Goal: Transaction & Acquisition: Book appointment/travel/reservation

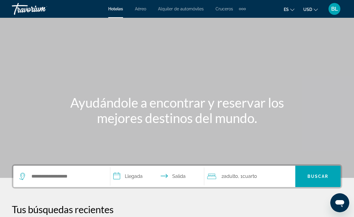
click at [242, 5] on div "Extra navigation items" at bounding box center [242, 8] width 7 height 9
click at [234, 19] on span "Actividades" at bounding box center [230, 20] width 23 height 5
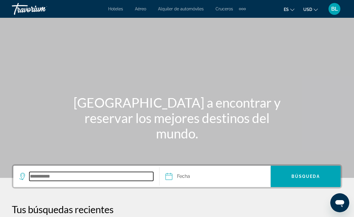
click at [80, 175] on input "Search destination" at bounding box center [91, 176] width 124 height 9
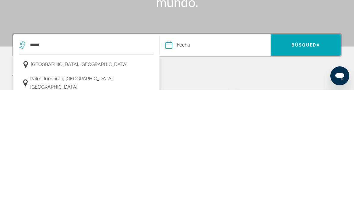
click at [80, 188] on span "Dubai, United Arab Emirates" at bounding box center [79, 192] width 97 height 8
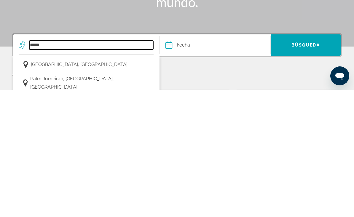
type input "**********"
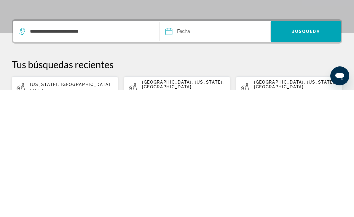
click at [182, 148] on input "Date" at bounding box center [191, 159] width 55 height 23
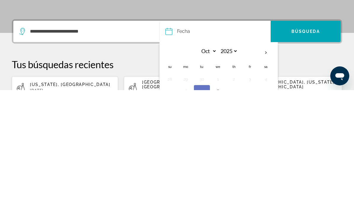
scroll to position [116, 0]
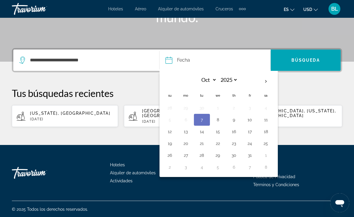
click at [266, 81] on th "Next month" at bounding box center [266, 81] width 16 height 13
click at [267, 79] on th "Next month" at bounding box center [266, 81] width 16 height 13
select select "*"
select select "****"
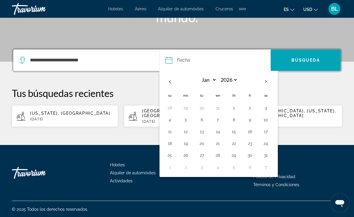
click at [267, 80] on th "Next month" at bounding box center [266, 81] width 16 height 13
click at [266, 81] on th "Next month" at bounding box center [266, 81] width 16 height 13
select select "*"
click at [203, 131] on button "10" at bounding box center [201, 132] width 9 height 8
type input "**********"
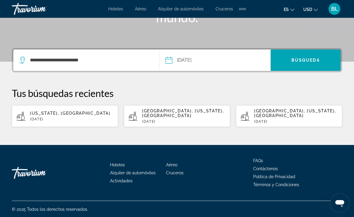
click at [294, 60] on span "Búsqueda" at bounding box center [306, 60] width 28 height 5
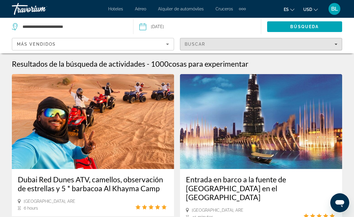
click at [223, 44] on div "Buscar" at bounding box center [261, 44] width 153 height 5
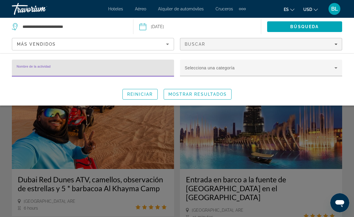
type input "*"
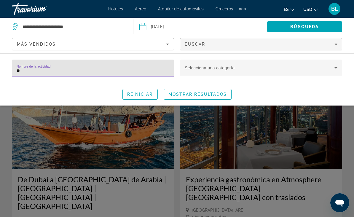
type input "***"
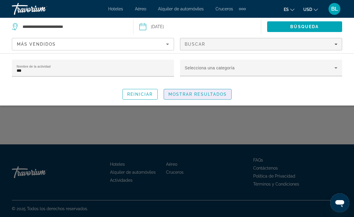
click at [216, 96] on span "Mostrar resultados" at bounding box center [198, 94] width 59 height 5
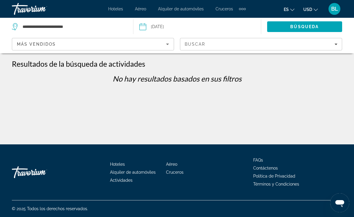
click at [69, 47] on div "Más vendidos" at bounding box center [91, 44] width 149 height 7
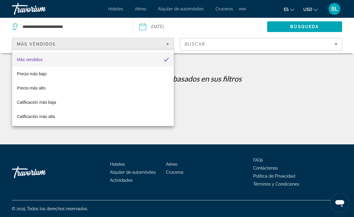
click at [210, 46] on div at bounding box center [177, 108] width 354 height 217
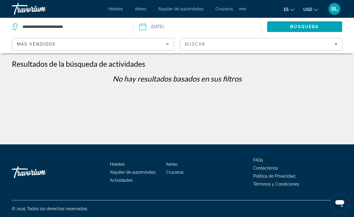
click at [216, 44] on div "Buscar" at bounding box center [261, 44] width 153 height 5
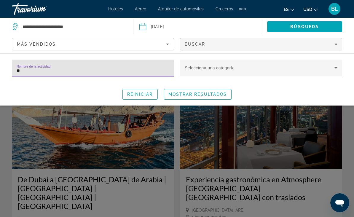
type input "*"
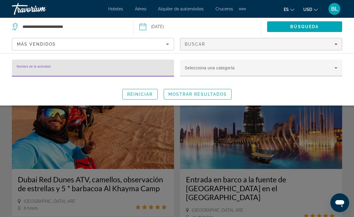
click at [233, 69] on span "Search widget" at bounding box center [260, 70] width 150 height 7
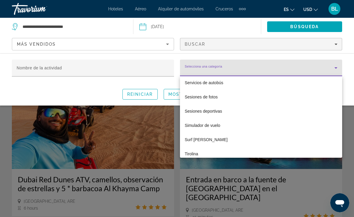
scroll to position [2069, 0]
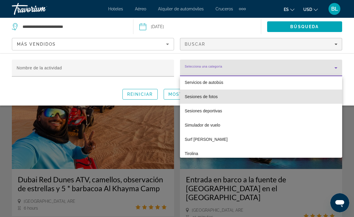
click at [212, 93] on mat-option "Sesiones de fotos" at bounding box center [261, 97] width 162 height 14
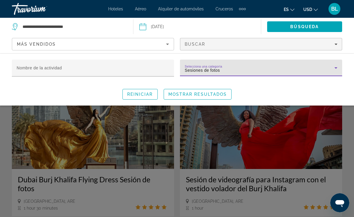
click at [202, 92] on span "Mostrar resultados" at bounding box center [198, 94] width 59 height 5
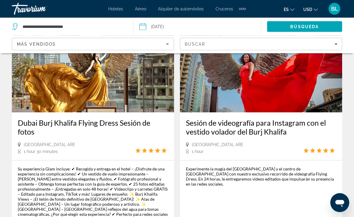
scroll to position [57, 0]
click at [77, 129] on h3 "Dubai Burj Khalifa Flying Dress Sesión de fotos" at bounding box center [93, 127] width 150 height 18
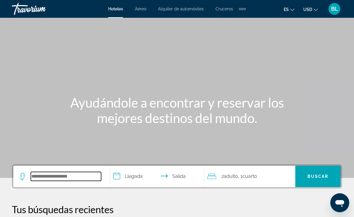
click at [83, 175] on input "Search hotel destination" at bounding box center [66, 176] width 70 height 9
click at [242, 7] on div "Extra navigation items" at bounding box center [242, 8] width 7 height 9
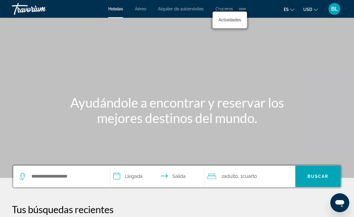
click at [231, 20] on span "Actividades" at bounding box center [230, 20] width 23 height 5
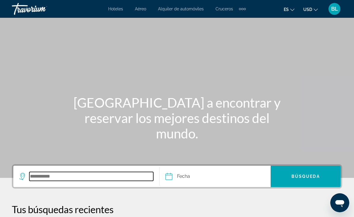
click at [74, 178] on input "Search destination" at bounding box center [91, 176] width 124 height 9
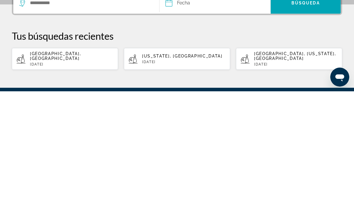
click at [83, 177] on div "Dubai, United Arab Emirates Tue, 10 Mar" at bounding box center [71, 184] width 83 height 15
type input "**********"
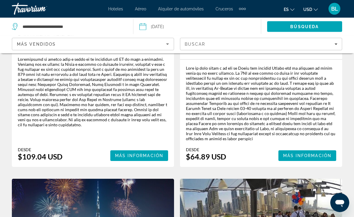
scroll to position [908, 0]
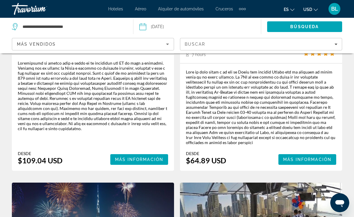
click at [264, 45] on div "Buscar" at bounding box center [261, 44] width 153 height 5
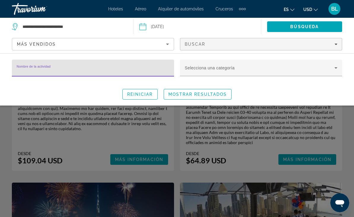
click at [278, 67] on span "Search widget" at bounding box center [260, 70] width 150 height 7
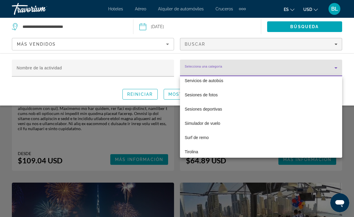
scroll to position [2071, 0]
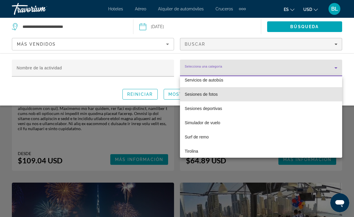
click at [209, 95] on span "Sesiones de fotos" at bounding box center [201, 94] width 33 height 7
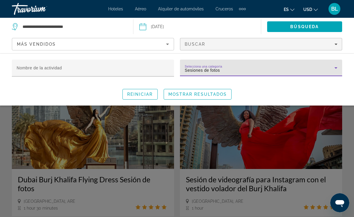
click at [144, 181] on div "Search widget" at bounding box center [177, 151] width 354 height 131
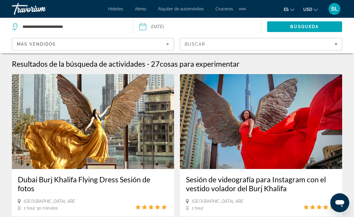
click at [104, 181] on h3 "Dubai Burj Khalifa Flying Dress Sesión de fotos" at bounding box center [93, 184] width 150 height 18
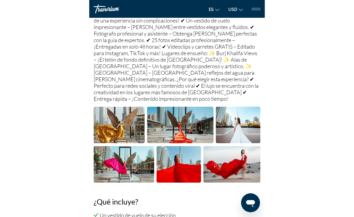
scroll to position [415, 0]
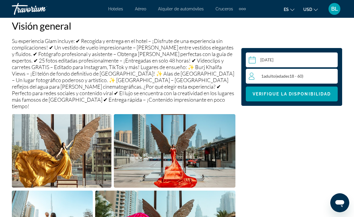
scroll to position [307, 0]
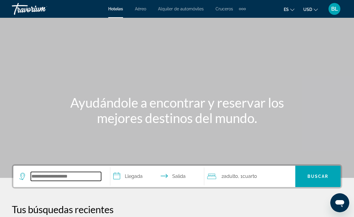
click at [60, 178] on input "Search hotel destination" at bounding box center [66, 176] width 70 height 9
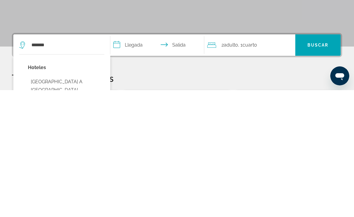
type input "**********"
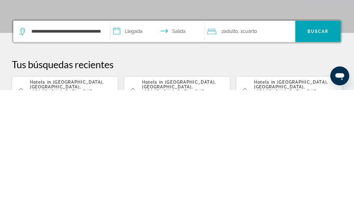
click at [134, 148] on input "**********" at bounding box center [158, 159] width 96 height 23
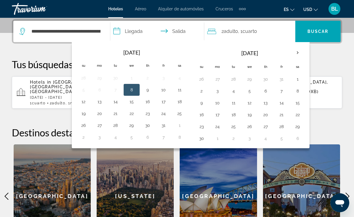
click at [164, 102] on button "17" at bounding box center [163, 102] width 9 height 8
click at [87, 112] on button "19" at bounding box center [83, 114] width 9 height 8
type input "**********"
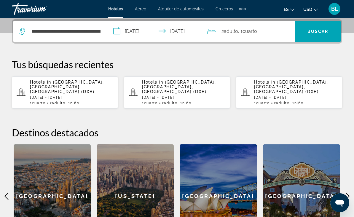
click at [249, 32] on span "Cuarto" at bounding box center [250, 31] width 15 height 6
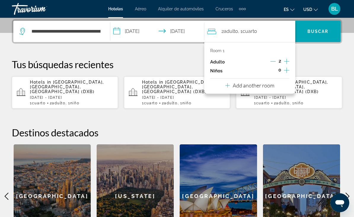
click at [288, 71] on icon "Increment children" at bounding box center [286, 70] width 5 height 7
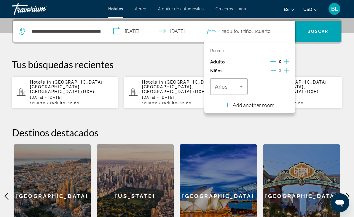
click at [232, 86] on span "Travelers: 2 adults, 1 child" at bounding box center [227, 86] width 25 height 7
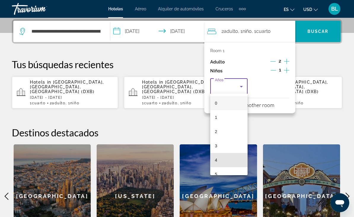
click at [226, 159] on mat-option "4" at bounding box center [228, 160] width 37 height 14
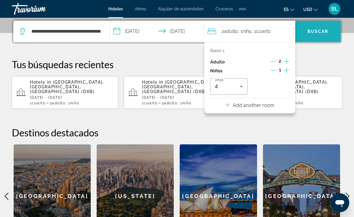
click at [318, 31] on span "Buscar" at bounding box center [318, 31] width 21 height 5
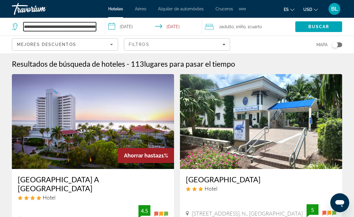
click at [88, 31] on input "**********" at bounding box center [59, 26] width 73 height 9
click at [94, 27] on input "**********" at bounding box center [59, 26] width 73 height 9
click at [84, 26] on input "**********" at bounding box center [59, 26] width 73 height 9
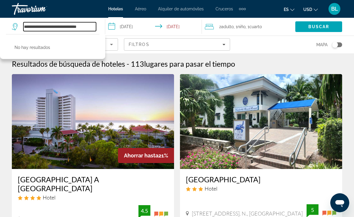
click at [91, 29] on input "**********" at bounding box center [59, 26] width 73 height 9
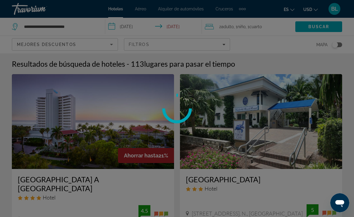
click at [90, 29] on div at bounding box center [177, 108] width 354 height 217
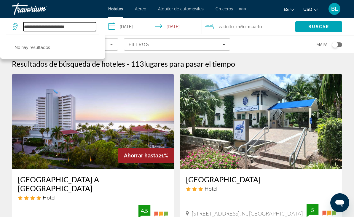
click at [84, 26] on input "**********" at bounding box center [59, 26] width 73 height 9
type input "*****"
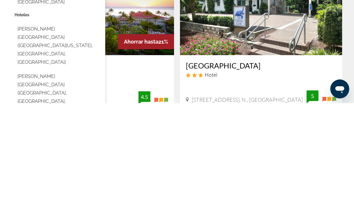
type input "**********"
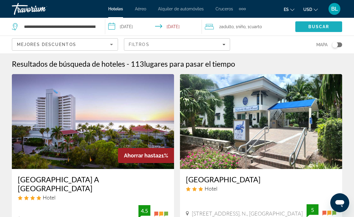
click at [315, 28] on span "Buscar" at bounding box center [319, 26] width 21 height 5
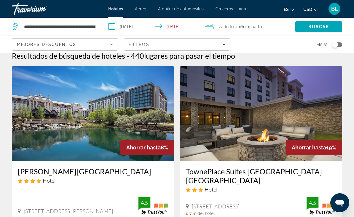
scroll to position [9, 0]
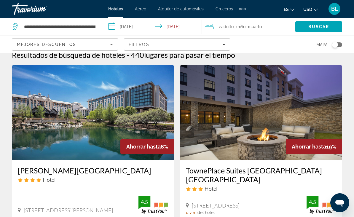
click at [138, 110] on img "Main content" at bounding box center [93, 112] width 162 height 95
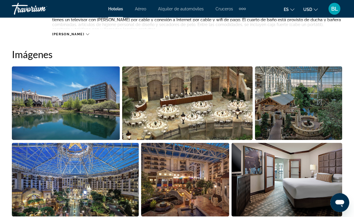
scroll to position [383, 0]
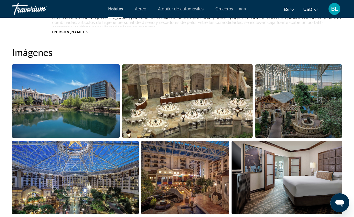
click at [104, 119] on img "Open full-screen image slider" at bounding box center [66, 101] width 108 height 74
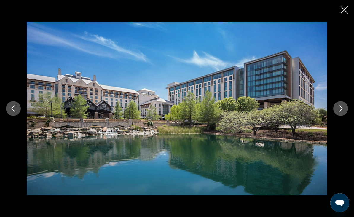
click at [340, 112] on icon "Next image" at bounding box center [341, 108] width 4 height 7
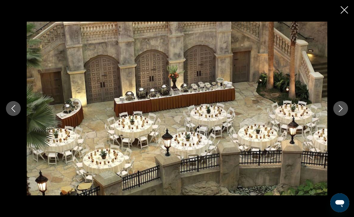
click at [337, 116] on button "Next image" at bounding box center [341, 108] width 15 height 15
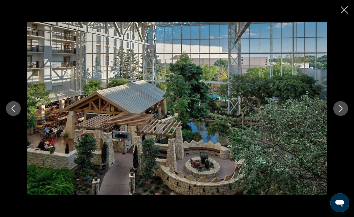
click at [337, 112] on icon "Next image" at bounding box center [340, 108] width 7 height 7
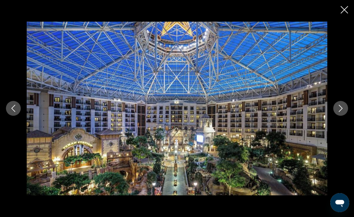
scroll to position [464, 0]
click at [337, 116] on button "Next image" at bounding box center [341, 108] width 15 height 15
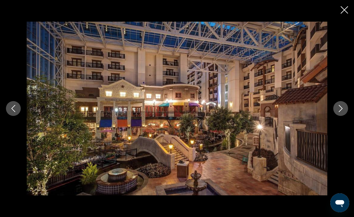
click at [338, 112] on icon "Next image" at bounding box center [340, 108] width 7 height 7
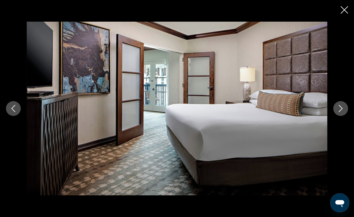
click at [338, 112] on icon "Next image" at bounding box center [340, 108] width 7 height 7
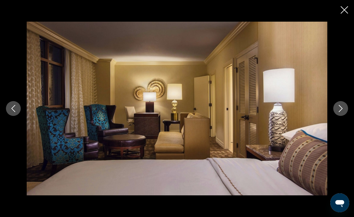
click at [339, 112] on icon "Next image" at bounding box center [340, 108] width 7 height 7
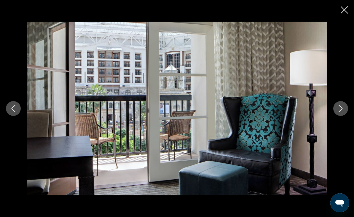
click at [340, 112] on icon "Next image" at bounding box center [340, 108] width 7 height 7
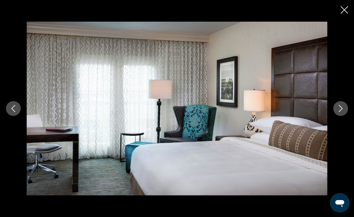
click at [341, 112] on icon "Next image" at bounding box center [340, 108] width 7 height 7
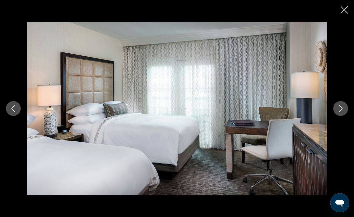
click at [335, 116] on button "Next image" at bounding box center [341, 108] width 15 height 15
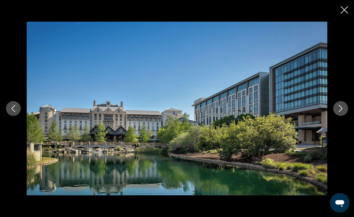
click at [335, 116] on button "Next image" at bounding box center [341, 108] width 15 height 15
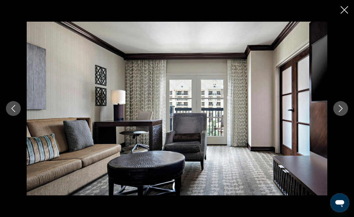
click at [345, 9] on icon "Close slideshow" at bounding box center [344, 9] width 7 height 7
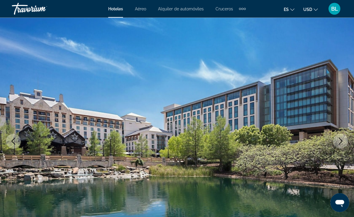
scroll to position [0, 0]
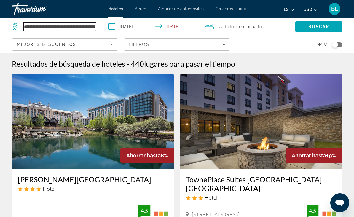
click at [84, 31] on input "**********" at bounding box center [59, 26] width 73 height 9
click at [93, 28] on input "**********" at bounding box center [59, 26] width 73 height 9
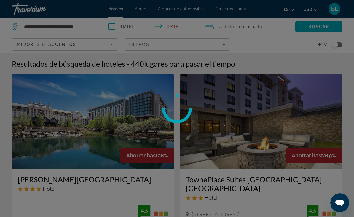
click at [93, 28] on div at bounding box center [177, 108] width 354 height 217
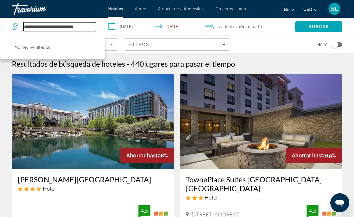
click at [93, 26] on input "**********" at bounding box center [59, 26] width 73 height 9
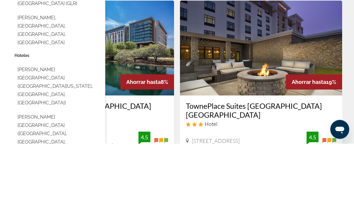
click at [59, 137] on button "[PERSON_NAME][GEOGRAPHIC_DATA] ([GEOGRAPHIC_DATA][US_STATE], [GEOGRAPHIC_DATA],…" at bounding box center [57, 159] width 85 height 45
type input "**********"
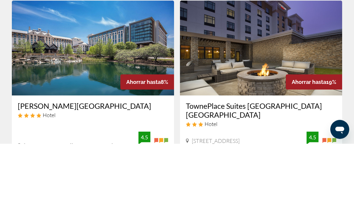
scroll to position [74, 0]
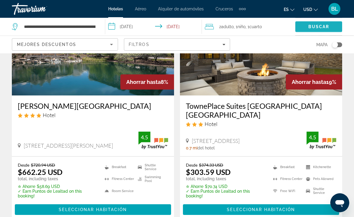
click at [327, 23] on span "Search" at bounding box center [319, 27] width 47 height 14
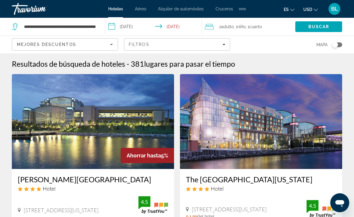
click at [102, 130] on img "Main content" at bounding box center [93, 121] width 162 height 95
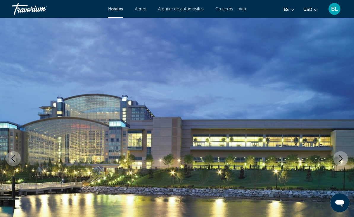
click at [339, 162] on button "Next image" at bounding box center [341, 158] width 15 height 15
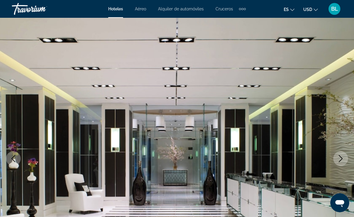
click at [338, 159] on icon "Next image" at bounding box center [340, 158] width 7 height 7
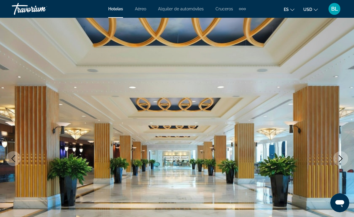
click at [337, 160] on icon "Next image" at bounding box center [340, 158] width 7 height 7
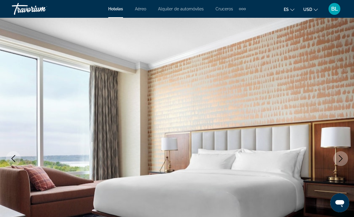
click at [338, 159] on icon "Next image" at bounding box center [340, 158] width 7 height 7
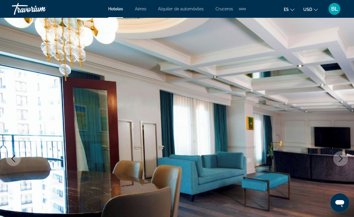
click at [339, 160] on icon "Next image" at bounding box center [340, 158] width 7 height 7
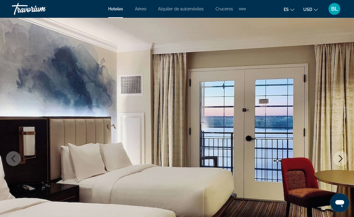
click at [340, 159] on icon "Next image" at bounding box center [340, 158] width 7 height 7
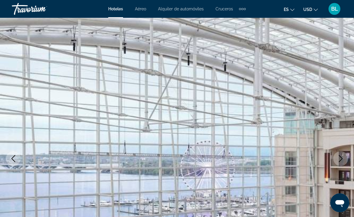
click at [339, 162] on icon "Next image" at bounding box center [340, 158] width 7 height 7
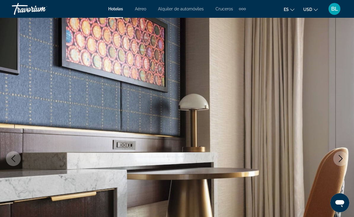
click at [340, 160] on icon "Next image" at bounding box center [340, 158] width 7 height 7
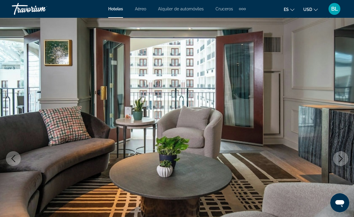
click at [339, 158] on icon "Next image" at bounding box center [340, 158] width 7 height 7
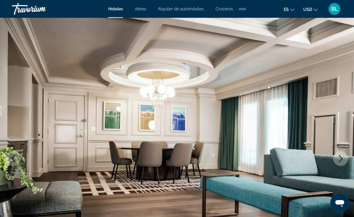
click at [340, 158] on icon "Next image" at bounding box center [340, 158] width 7 height 7
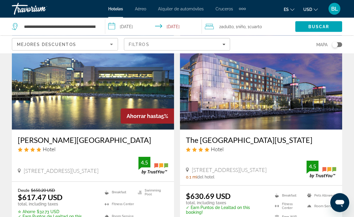
click at [218, 99] on img "Main content" at bounding box center [261, 82] width 162 height 95
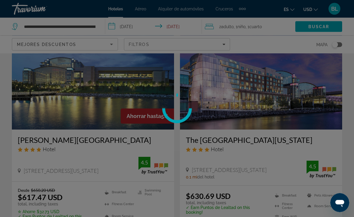
scroll to position [39, 0]
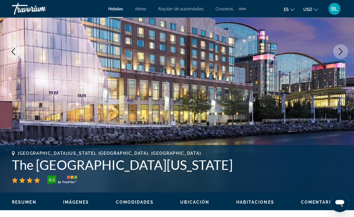
scroll to position [108, 0]
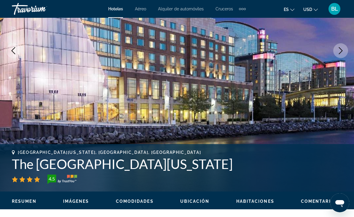
click at [340, 51] on icon "Next image" at bounding box center [340, 50] width 7 height 7
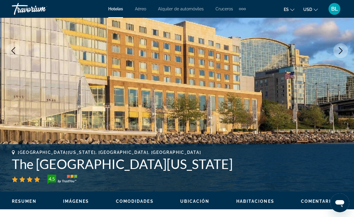
click at [342, 47] on button "Next image" at bounding box center [341, 50] width 15 height 15
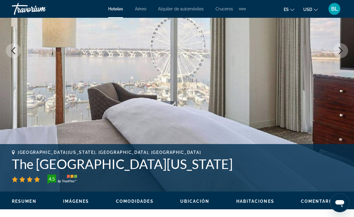
click at [341, 50] on icon "Next image" at bounding box center [340, 50] width 7 height 7
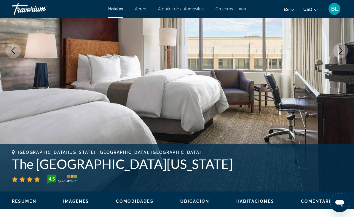
click at [340, 53] on icon "Next image" at bounding box center [340, 50] width 7 height 7
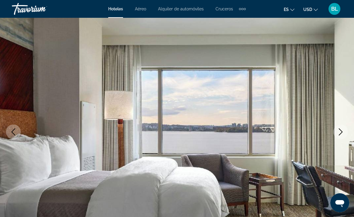
scroll to position [0, 0]
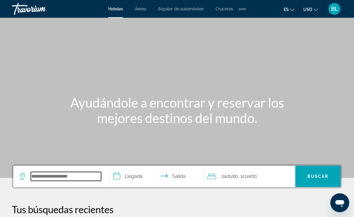
click at [46, 177] on input "Search hotel destination" at bounding box center [66, 176] width 70 height 9
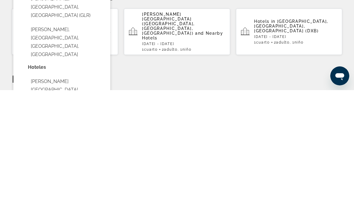
scroll to position [87, 0]
type input "**********"
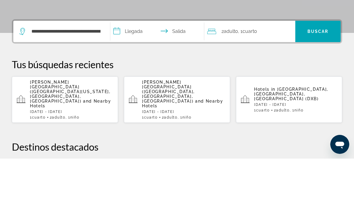
click at [134, 79] on input "**********" at bounding box center [158, 90] width 96 height 23
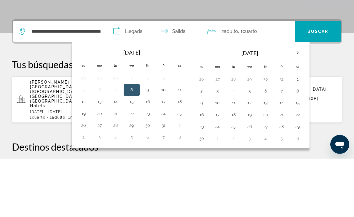
scroll to position [145, 0]
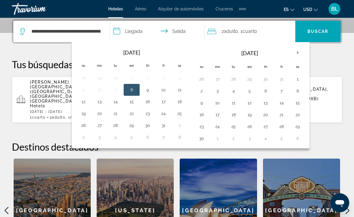
click at [165, 126] on button "31" at bounding box center [163, 125] width 9 height 8
click at [165, 114] on button "24" at bounding box center [163, 114] width 9 height 8
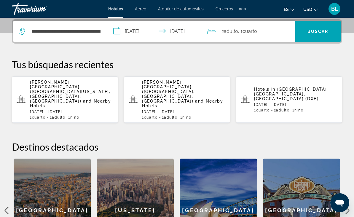
click at [146, 30] on input "**********" at bounding box center [158, 32] width 96 height 23
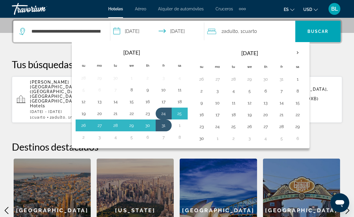
click at [164, 114] on button "24" at bounding box center [163, 114] width 9 height 8
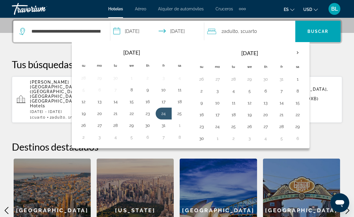
click at [85, 127] on button "26" at bounding box center [83, 125] width 9 height 8
type input "**********"
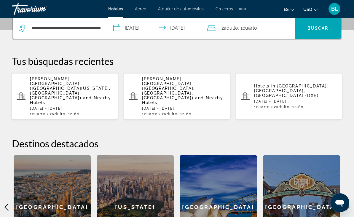
click at [256, 27] on span "Cuarto" at bounding box center [250, 28] width 15 height 6
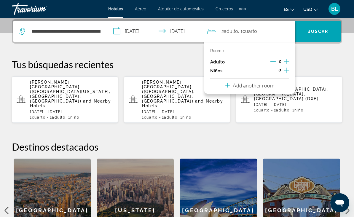
click at [286, 70] on icon "Increment children" at bounding box center [286, 70] width 5 height 7
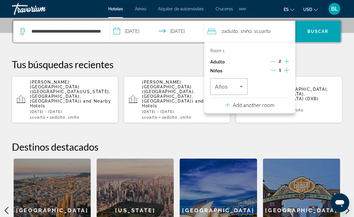
click at [234, 85] on span "Travelers: 2 adults, 1 child" at bounding box center [227, 86] width 25 height 7
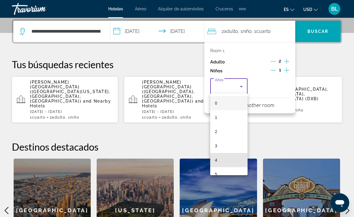
click at [224, 159] on mat-option "4" at bounding box center [228, 160] width 37 height 14
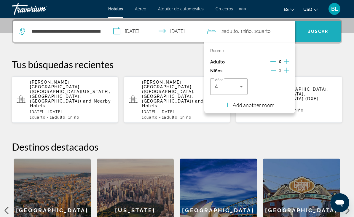
click at [318, 32] on span "Buscar" at bounding box center [318, 31] width 21 height 5
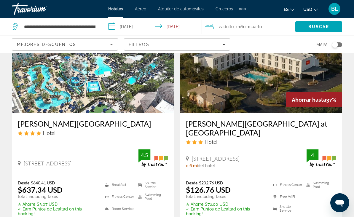
scroll to position [55, 0]
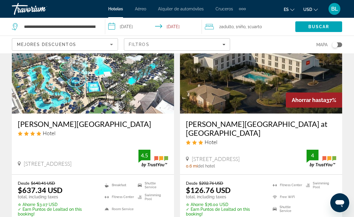
click at [33, 124] on h3 "[PERSON_NAME][GEOGRAPHIC_DATA]" at bounding box center [93, 124] width 150 height 9
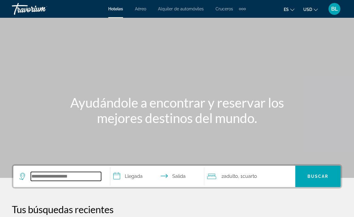
click at [52, 176] on input "Search hotel destination" at bounding box center [66, 176] width 70 height 9
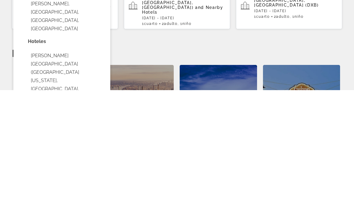
scroll to position [113, 0]
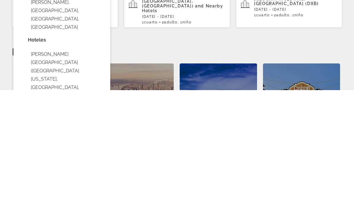
type input "**********"
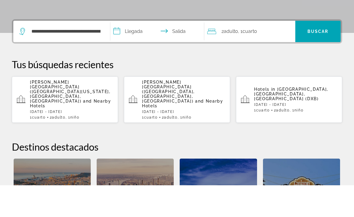
click at [134, 53] on input "**********" at bounding box center [158, 64] width 96 height 23
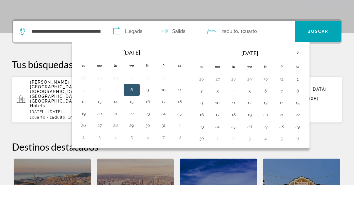
scroll to position [145, 0]
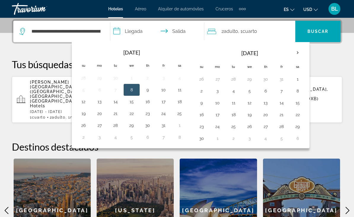
click at [179, 115] on button "25" at bounding box center [179, 114] width 9 height 8
click at [113, 127] on button "28" at bounding box center [115, 125] width 9 height 8
type input "**********"
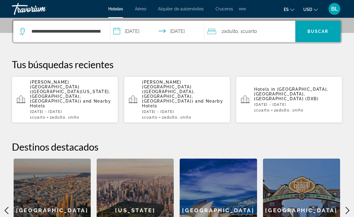
click at [240, 30] on span ", 1 Cuarto habitaciones" at bounding box center [247, 31] width 19 height 8
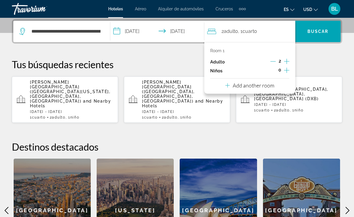
click at [288, 70] on icon "Increment children" at bounding box center [286, 70] width 5 height 7
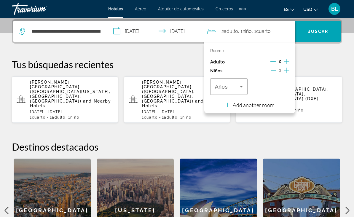
click at [234, 86] on span "Travelers: 2 adults, 1 child" at bounding box center [227, 86] width 25 height 7
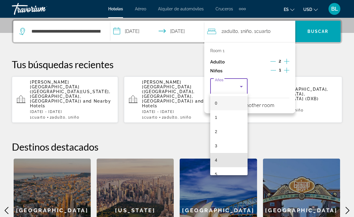
click at [226, 160] on mat-option "4" at bounding box center [228, 160] width 37 height 14
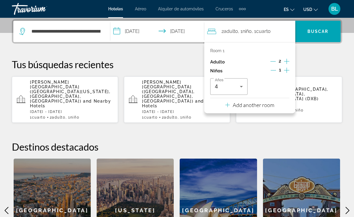
click at [314, 58] on div "**********" at bounding box center [177, 140] width 354 height 243
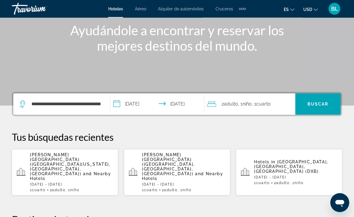
scroll to position [72, 0]
click at [315, 105] on span "Buscar" at bounding box center [318, 104] width 21 height 5
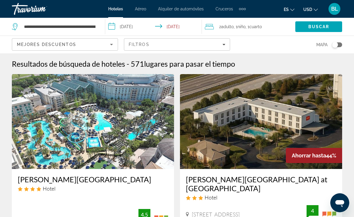
click at [145, 26] on input "**********" at bounding box center [154, 28] width 99 height 20
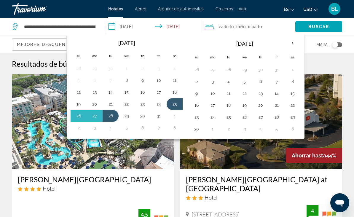
click at [175, 102] on button "25" at bounding box center [174, 104] width 9 height 8
click at [96, 116] on button "27" at bounding box center [94, 116] width 9 height 8
type input "**********"
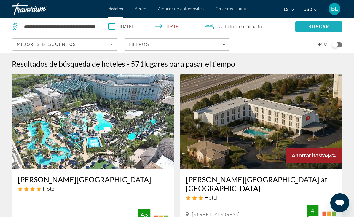
click at [314, 23] on span "Search" at bounding box center [319, 27] width 47 height 14
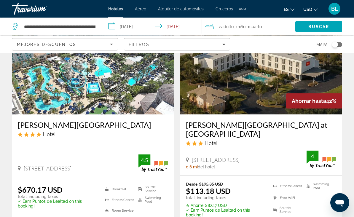
scroll to position [55, 0]
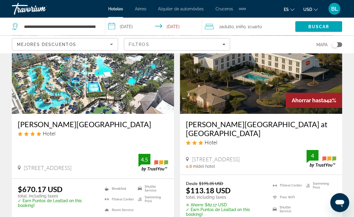
click at [105, 107] on img "Main content" at bounding box center [93, 66] width 162 height 95
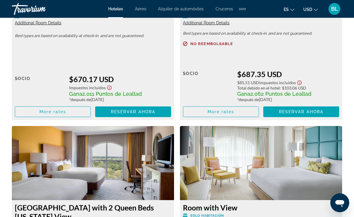
scroll to position [1022, 0]
